Goal: Information Seeking & Learning: Learn about a topic

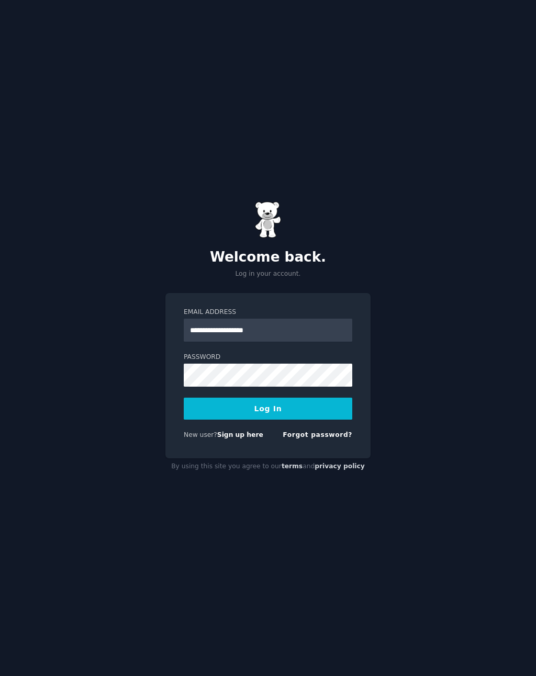
type input "**********"
click at [41, 175] on div "**********" at bounding box center [268, 338] width 536 height 676
click at [309, 414] on button "Log In" at bounding box center [268, 409] width 168 height 22
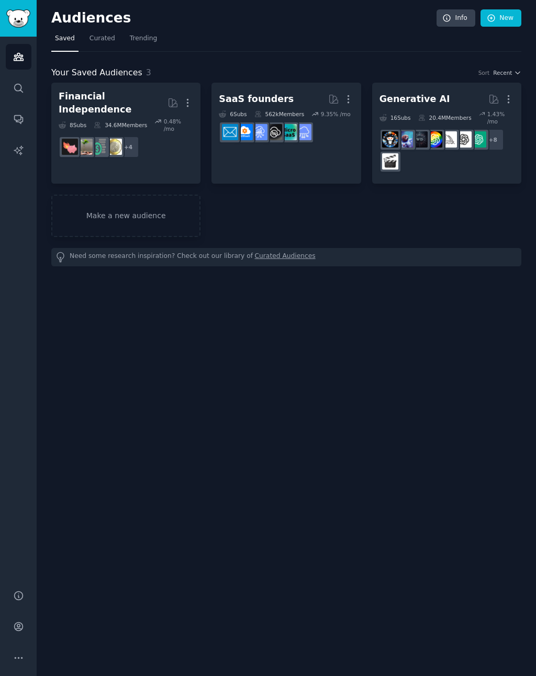
click at [102, 207] on link "Make a new audience" at bounding box center [125, 216] width 149 height 42
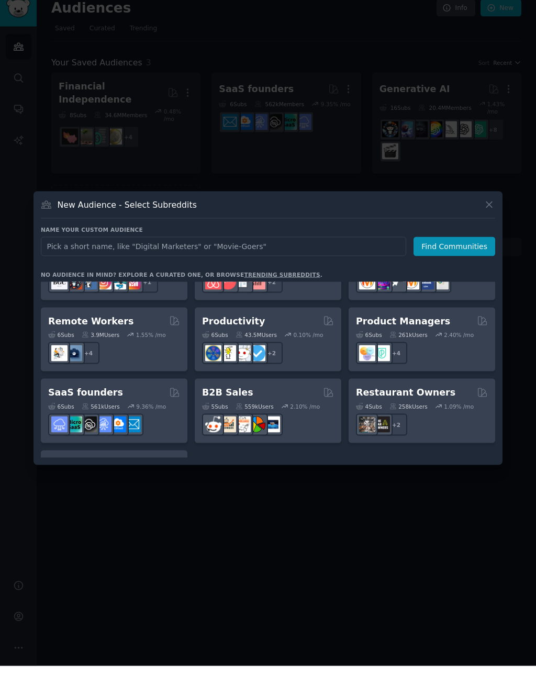
scroll to position [766, 0]
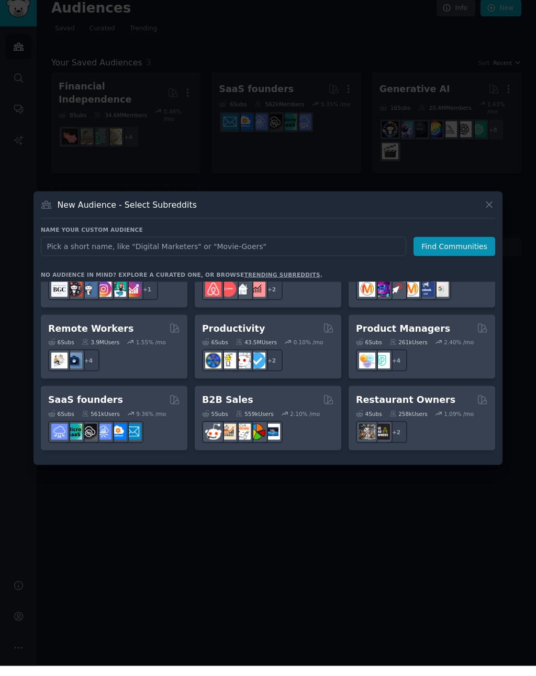
click at [228, 332] on h2 "Productivity" at bounding box center [233, 338] width 63 height 13
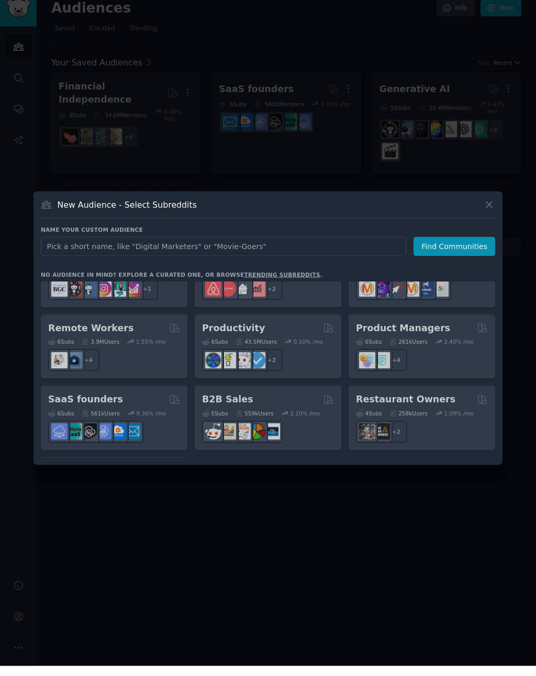
scroll to position [10, 0]
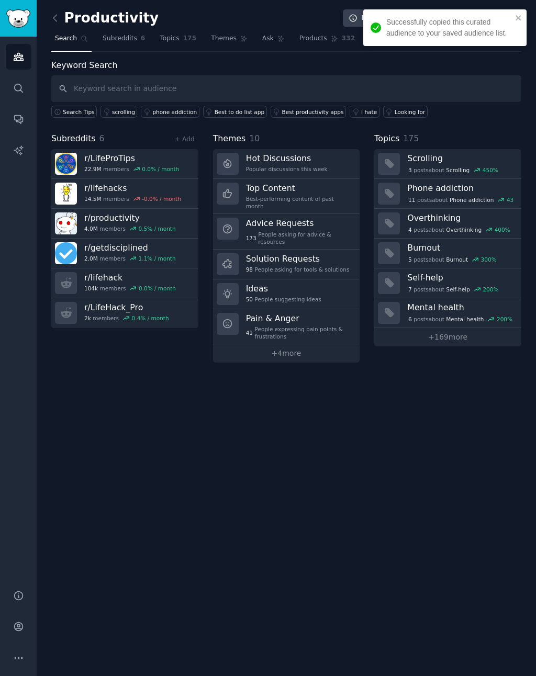
click at [255, 231] on div "173 People asking for advice & resources" at bounding box center [299, 238] width 107 height 15
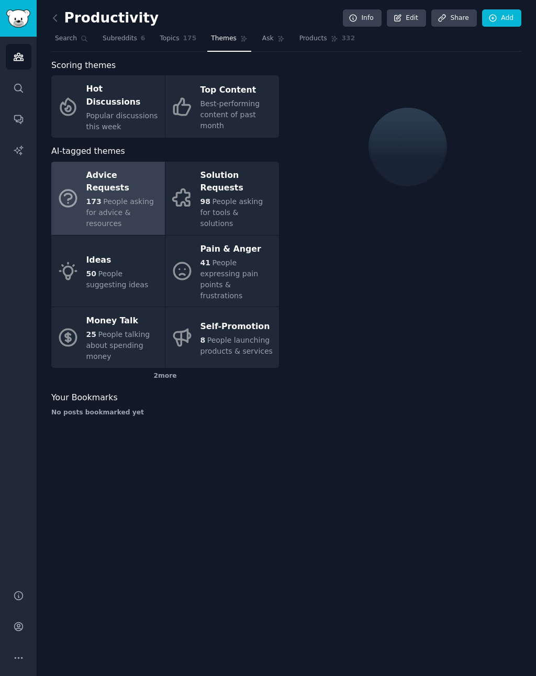
click at [207, 258] on span "People expressing pain points & frustrations" at bounding box center [229, 278] width 58 height 41
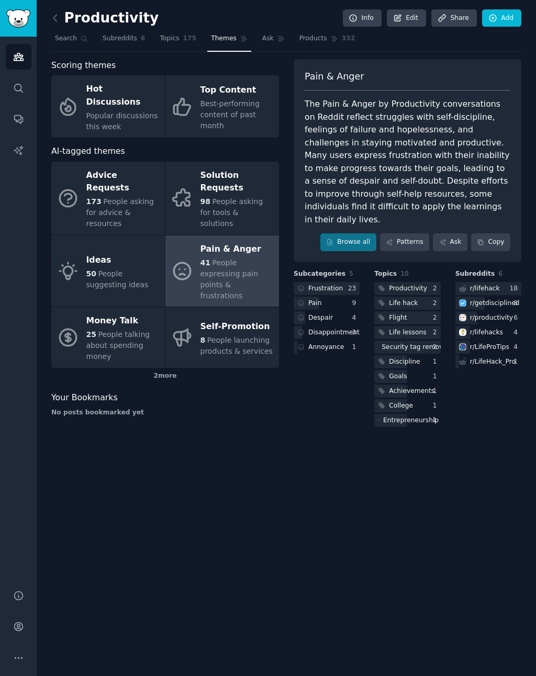
click at [119, 197] on span "People asking for advice & resources" at bounding box center [119, 212] width 67 height 30
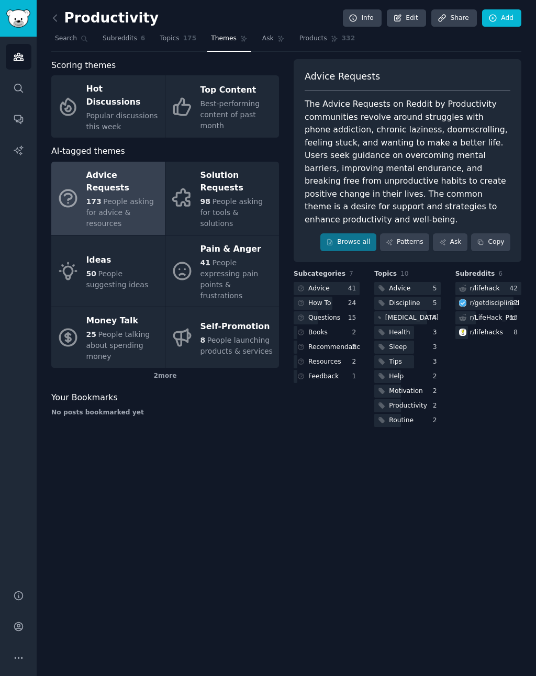
click at [109, 269] on span "People suggesting ideas" at bounding box center [117, 278] width 62 height 19
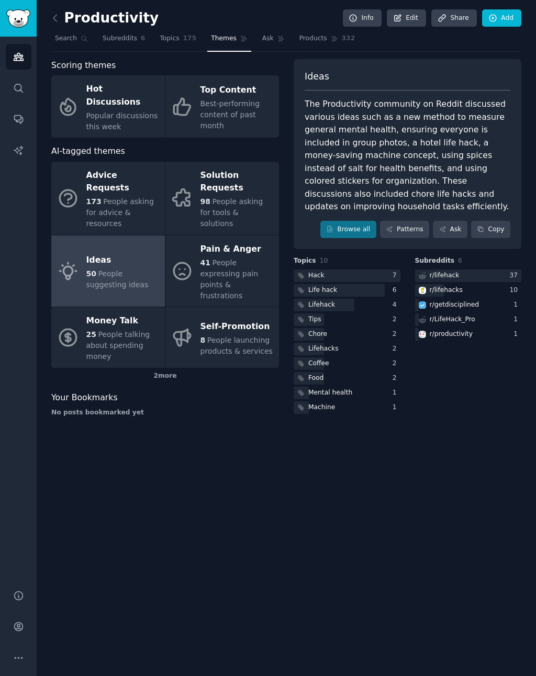
click at [100, 313] on div "Money Talk" at bounding box center [122, 321] width 73 height 17
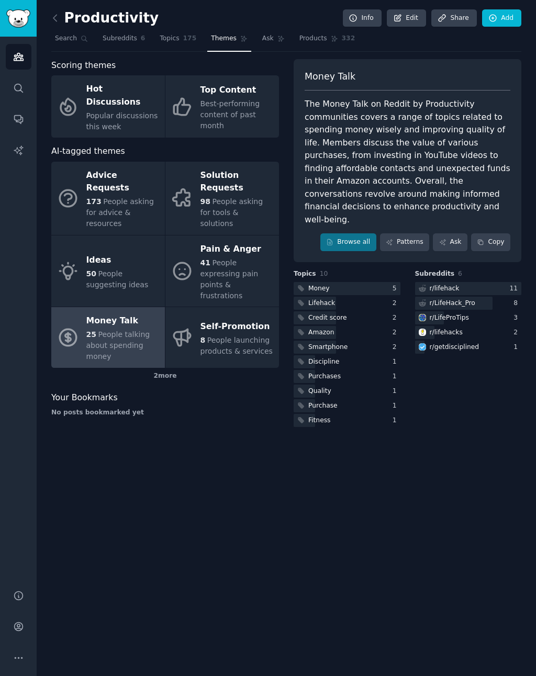
click at [118, 42] on span "Subreddits" at bounding box center [120, 38] width 35 height 9
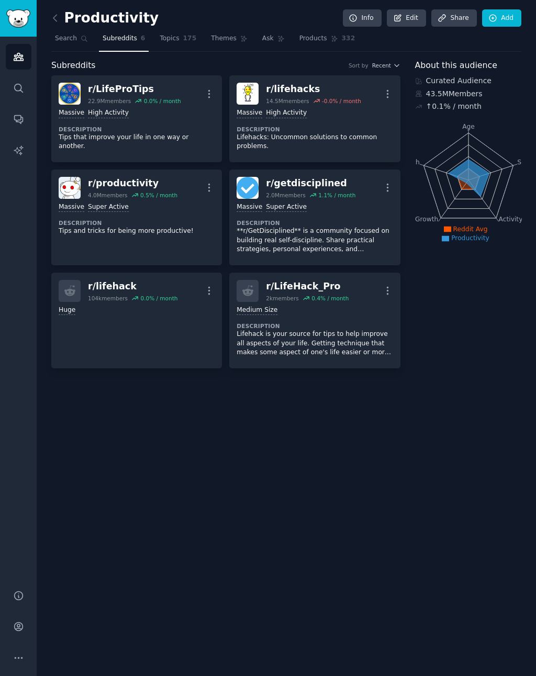
click at [170, 41] on span "Topics" at bounding box center [169, 38] width 19 height 9
